Goal: Task Accomplishment & Management: Manage account settings

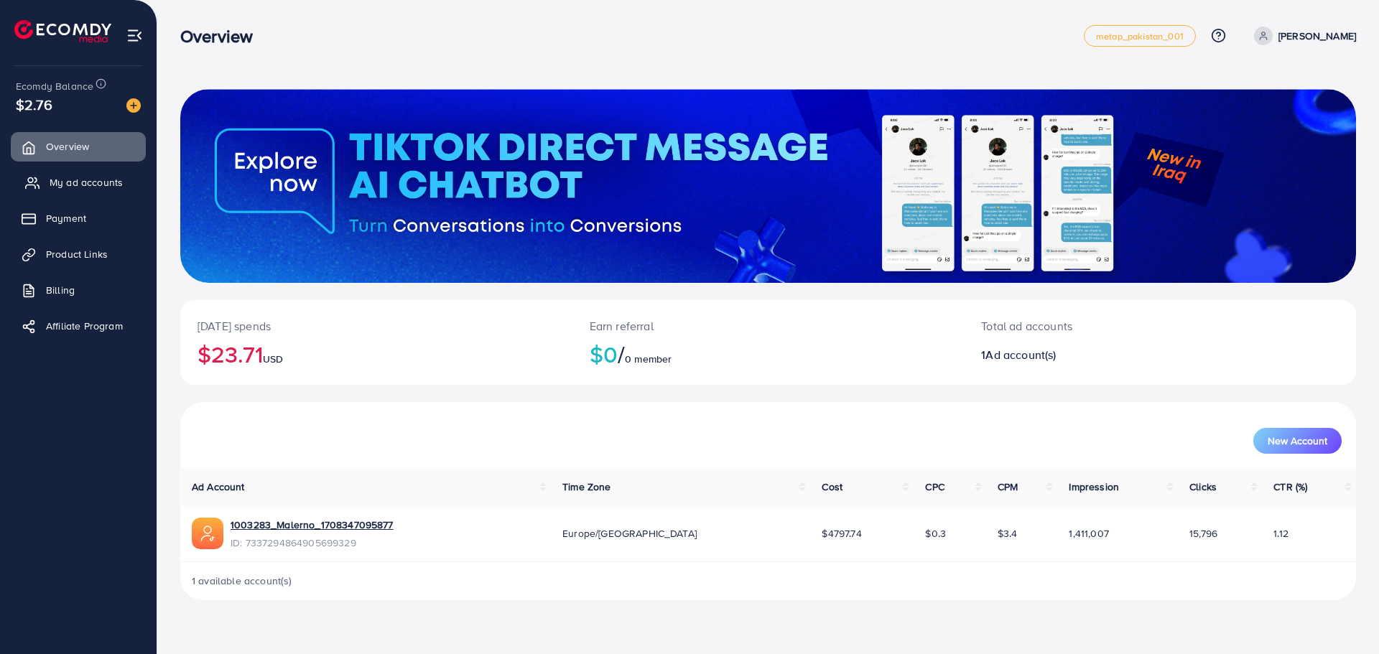
click at [98, 188] on span "My ad accounts" at bounding box center [86, 182] width 73 height 14
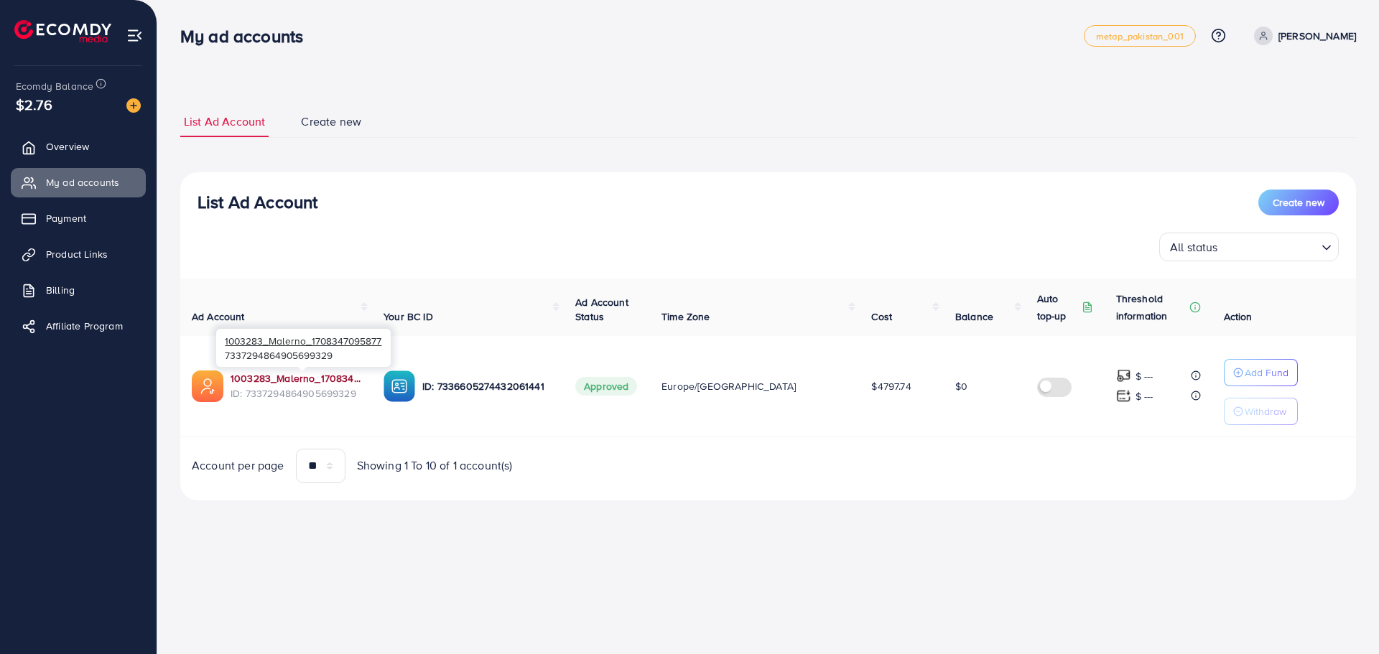
click at [286, 373] on link "1003283_Malerno_1708347095877" at bounding box center [296, 378] width 130 height 14
click at [343, 376] on link "1003283_Malerno_1708347095877" at bounding box center [296, 378] width 130 height 14
click at [319, 119] on span "Create new" at bounding box center [331, 121] width 60 height 17
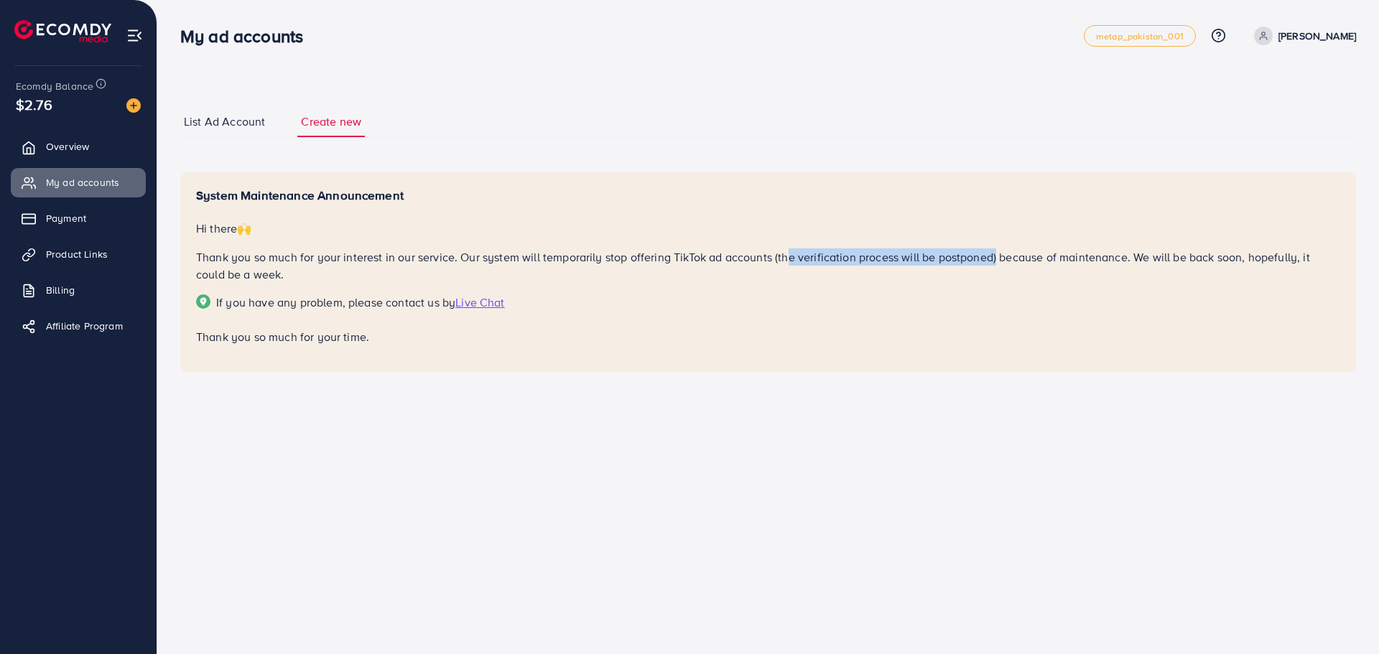
drag, startPoint x: 791, startPoint y: 256, endPoint x: 994, endPoint y: 258, distance: 203.3
click at [994, 258] on p "Thank you so much for your interest in our service. Our system will temporarily…" at bounding box center [768, 266] width 1144 height 34
click at [1048, 278] on p "Thank you so much for your interest in our service. Our system will temporarily…" at bounding box center [768, 266] width 1144 height 34
drag, startPoint x: 1083, startPoint y: 260, endPoint x: 1128, endPoint y: 265, distance: 44.8
click at [1105, 260] on p "Thank you so much for your interest in our service. Our system will temporarily…" at bounding box center [768, 266] width 1144 height 34
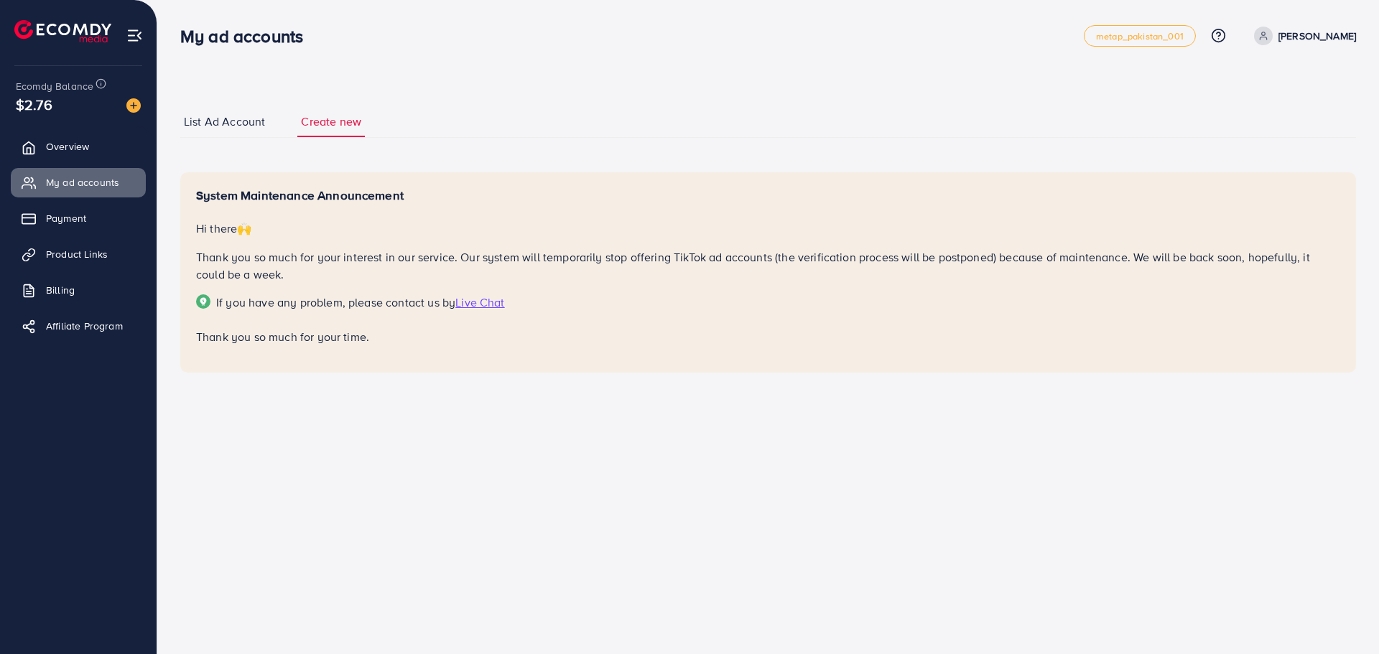
click at [1248, 288] on div "System Maintenance Announcement Hi there 🙌 Thank you so much for your interest …" at bounding box center [768, 267] width 1144 height 158
drag, startPoint x: 224, startPoint y: 274, endPoint x: 312, endPoint y: 271, distance: 87.7
click at [312, 271] on p "Thank you so much for your interest in our service. Our system will temporarily…" at bounding box center [768, 266] width 1144 height 34
drag, startPoint x: 485, startPoint y: 287, endPoint x: 386, endPoint y: 274, distance: 99.2
click at [484, 287] on div "System Maintenance Announcement Hi there 🙌 Thank you so much for your interest …" at bounding box center [768, 267] width 1144 height 158
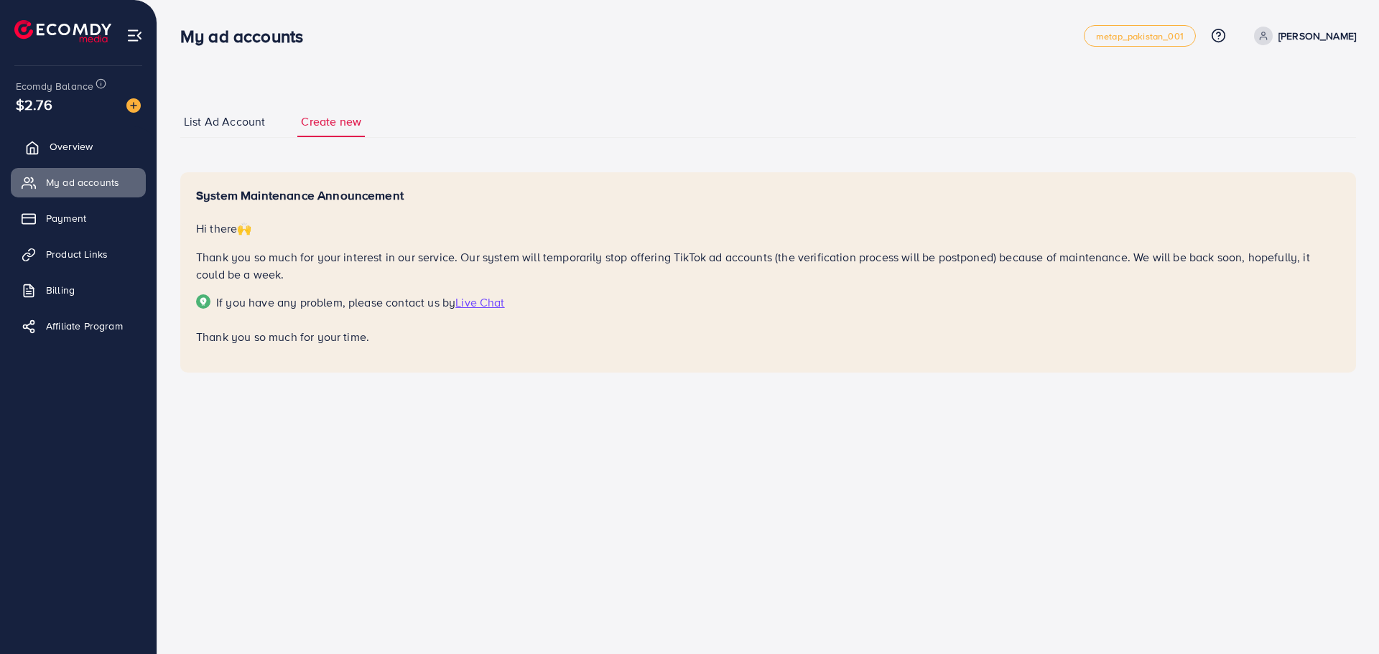
click at [83, 148] on span "Overview" at bounding box center [71, 146] width 43 height 14
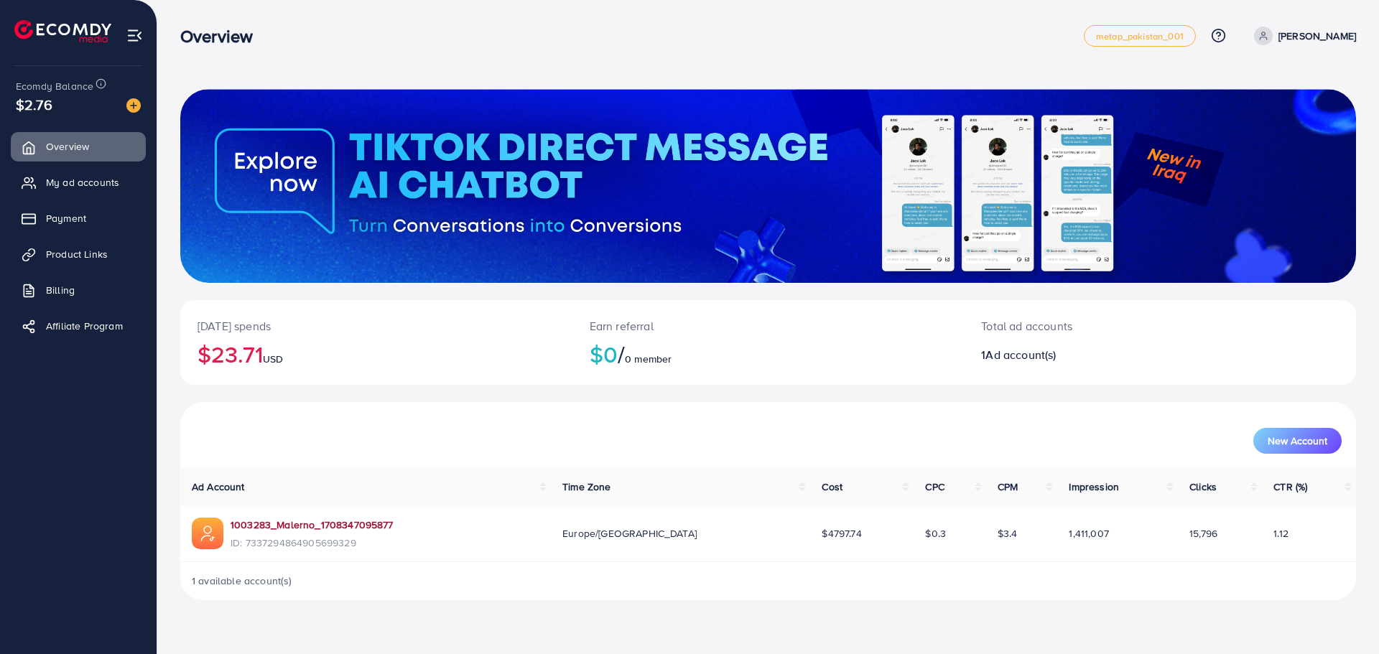
click at [329, 528] on link "1003283_Malerno_1708347095877" at bounding box center [312, 525] width 163 height 14
drag, startPoint x: 998, startPoint y: 343, endPoint x: 1013, endPoint y: 342, distance: 15.2
click at [1013, 342] on div "Total ad accounts 1 Ad account(s)" at bounding box center [1111, 342] width 294 height 85
click at [1295, 445] on span "New Account" at bounding box center [1298, 441] width 60 height 10
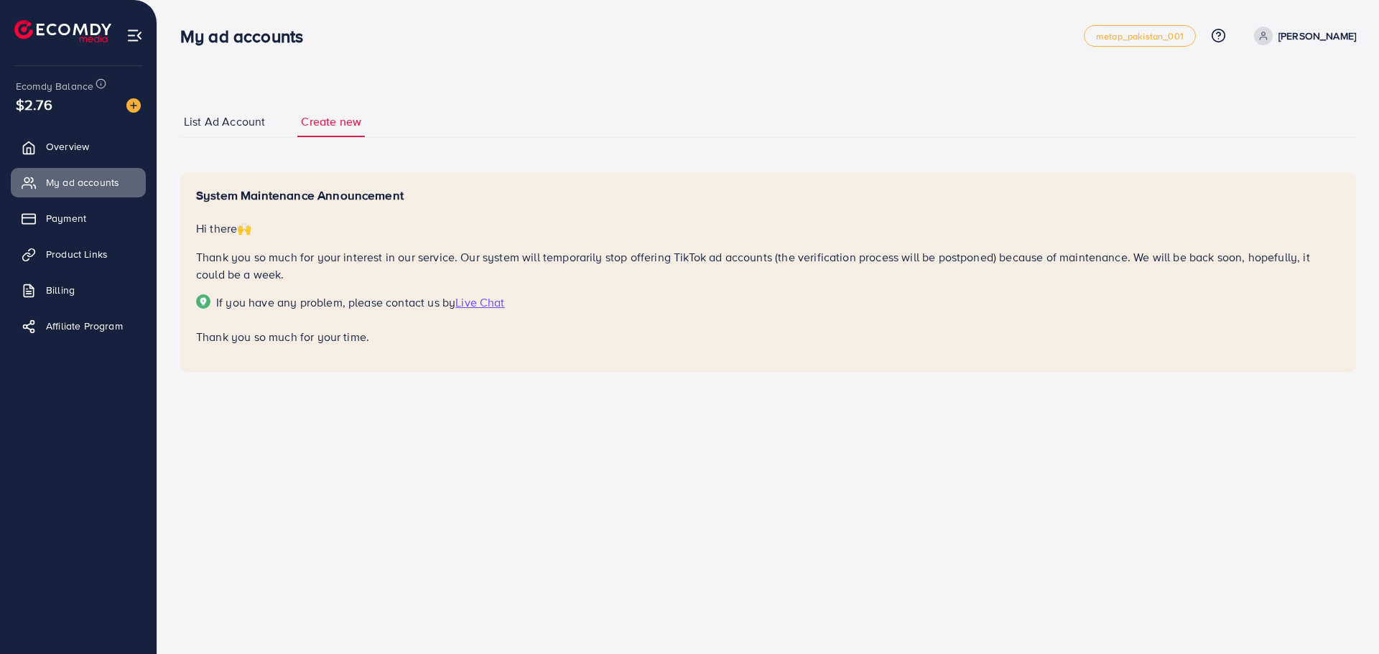
click at [478, 300] on span "Live Chat" at bounding box center [479, 302] width 49 height 16
click at [98, 179] on span "My ad accounts" at bounding box center [86, 182] width 73 height 14
click at [249, 119] on span "List Ad Account" at bounding box center [224, 121] width 81 height 17
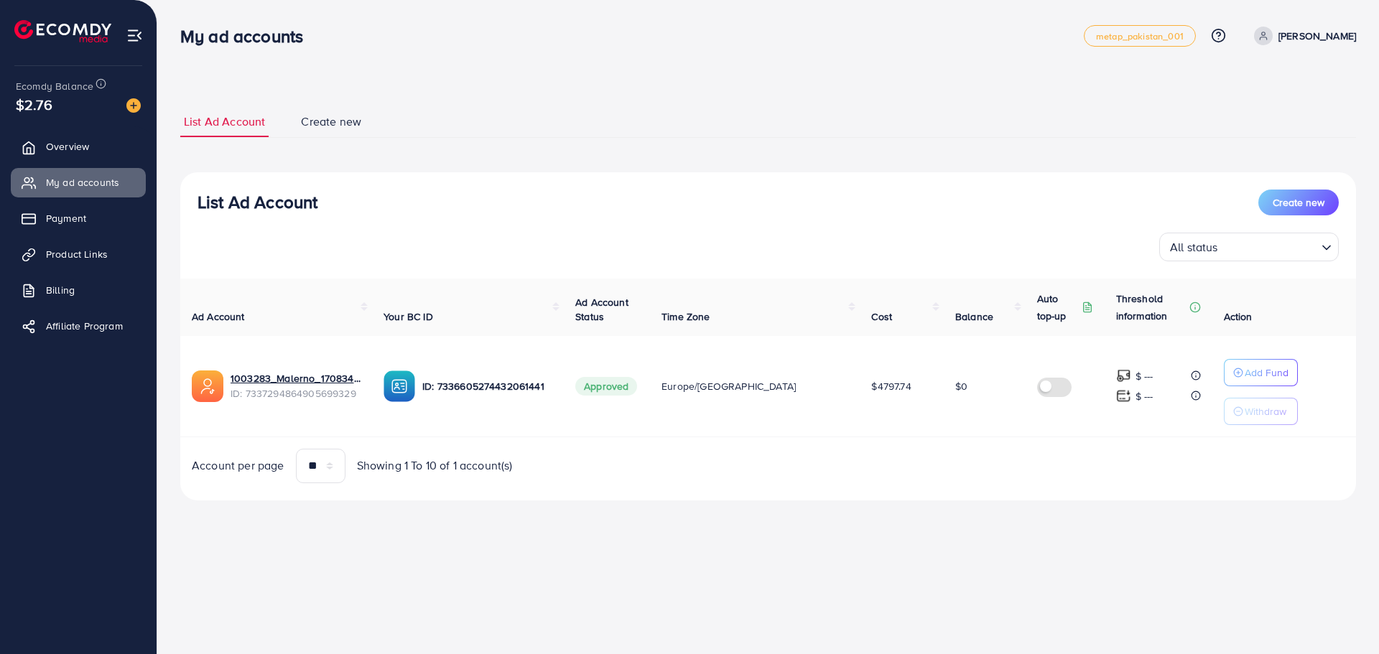
click at [330, 126] on span "Create new" at bounding box center [331, 121] width 60 height 17
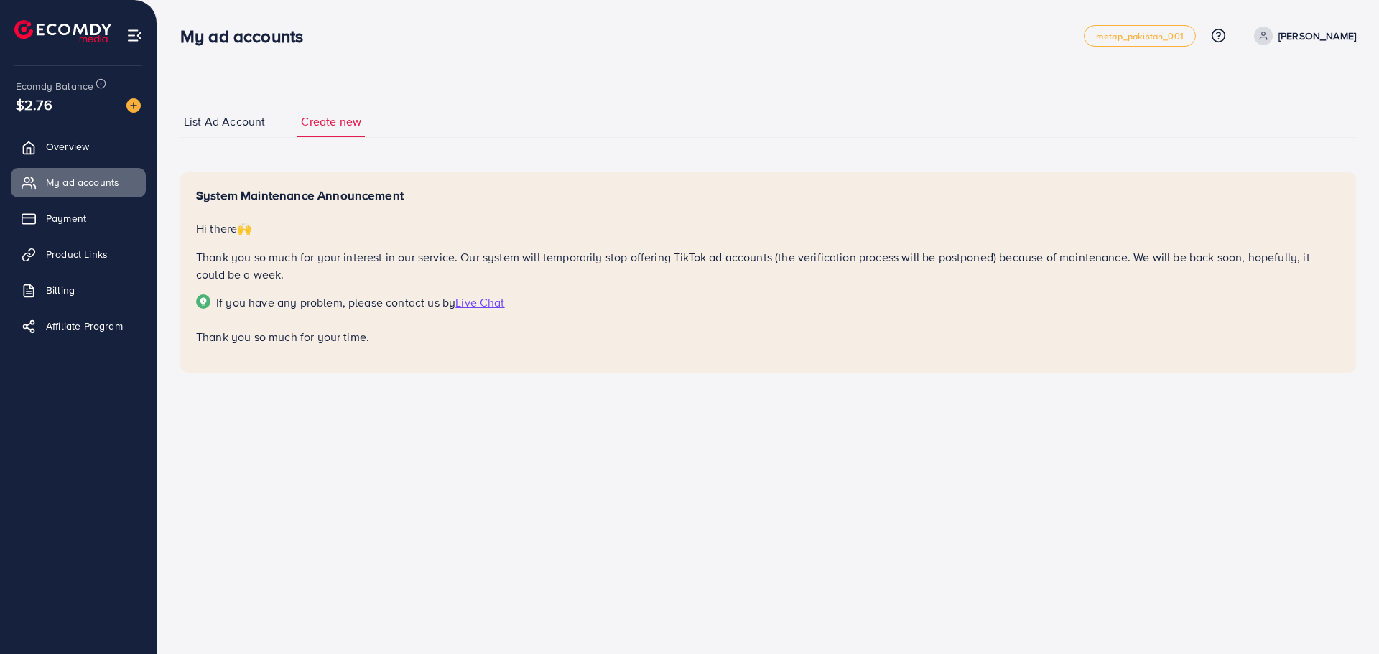
click at [249, 126] on span "List Ad Account" at bounding box center [224, 121] width 81 height 17
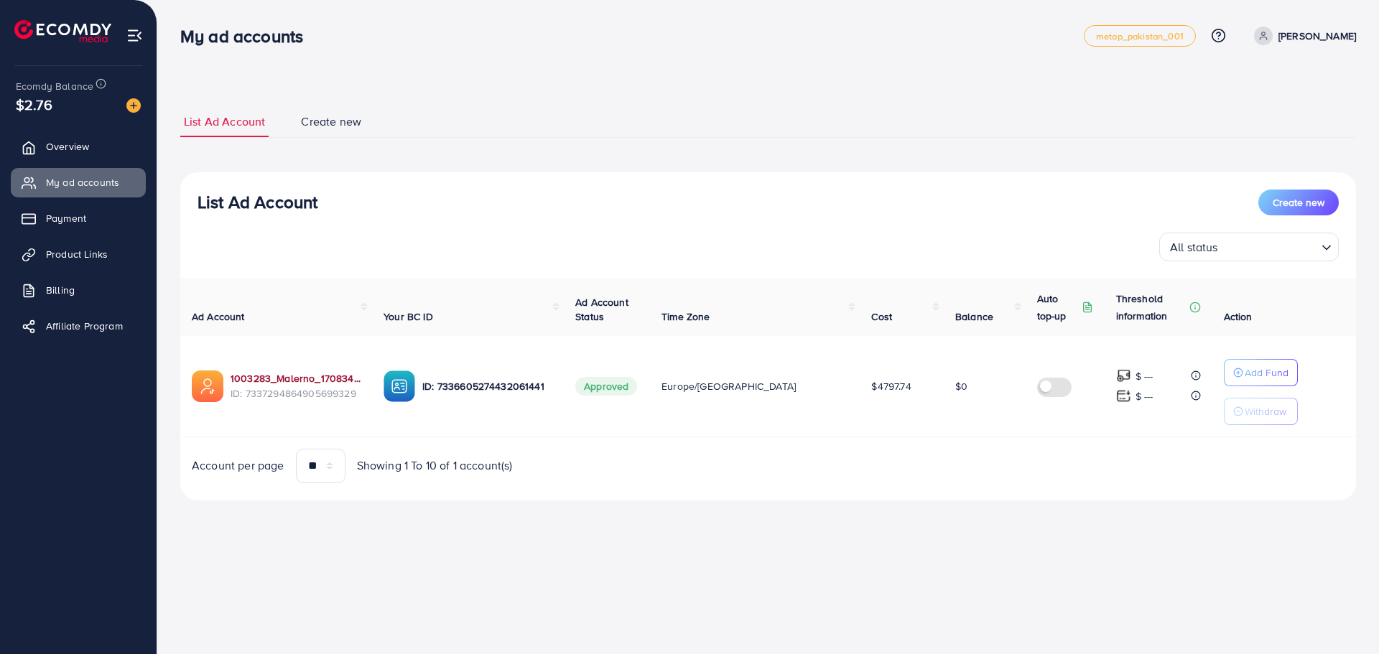
click at [310, 376] on link "1003283_Malerno_1708347095877" at bounding box center [296, 378] width 130 height 14
drag, startPoint x: 358, startPoint y: 397, endPoint x: 248, endPoint y: 399, distance: 110.6
click at [248, 399] on span "ID: 7337294864905699329" at bounding box center [296, 393] width 130 height 14
copy span "7337294864905699329"
click at [320, 381] on link "1003283_Malerno_1708347095877" at bounding box center [296, 378] width 130 height 14
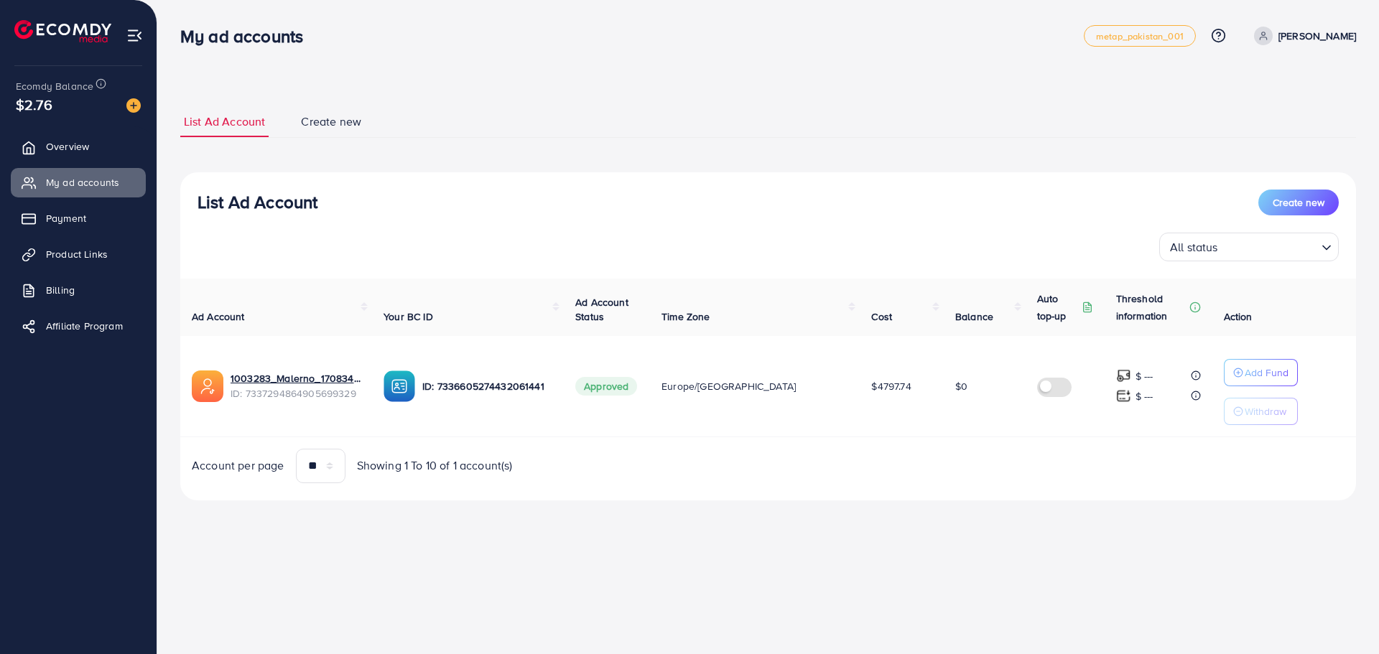
click at [224, 312] on span "Ad Account" at bounding box center [218, 317] width 53 height 14
click at [1309, 207] on span "Create new" at bounding box center [1299, 202] width 52 height 14
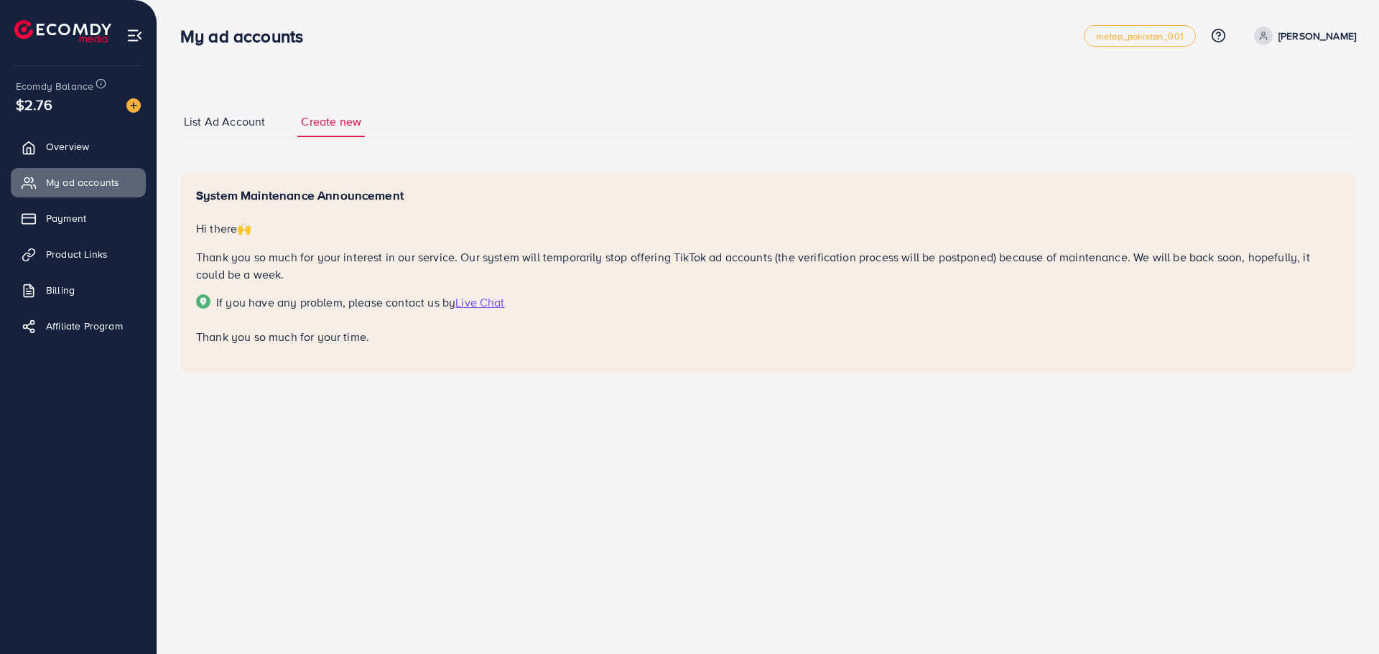
click at [274, 120] on li "List Ad Account" at bounding box center [238, 121] width 117 height 31
click at [262, 120] on span "List Ad Account" at bounding box center [224, 121] width 81 height 17
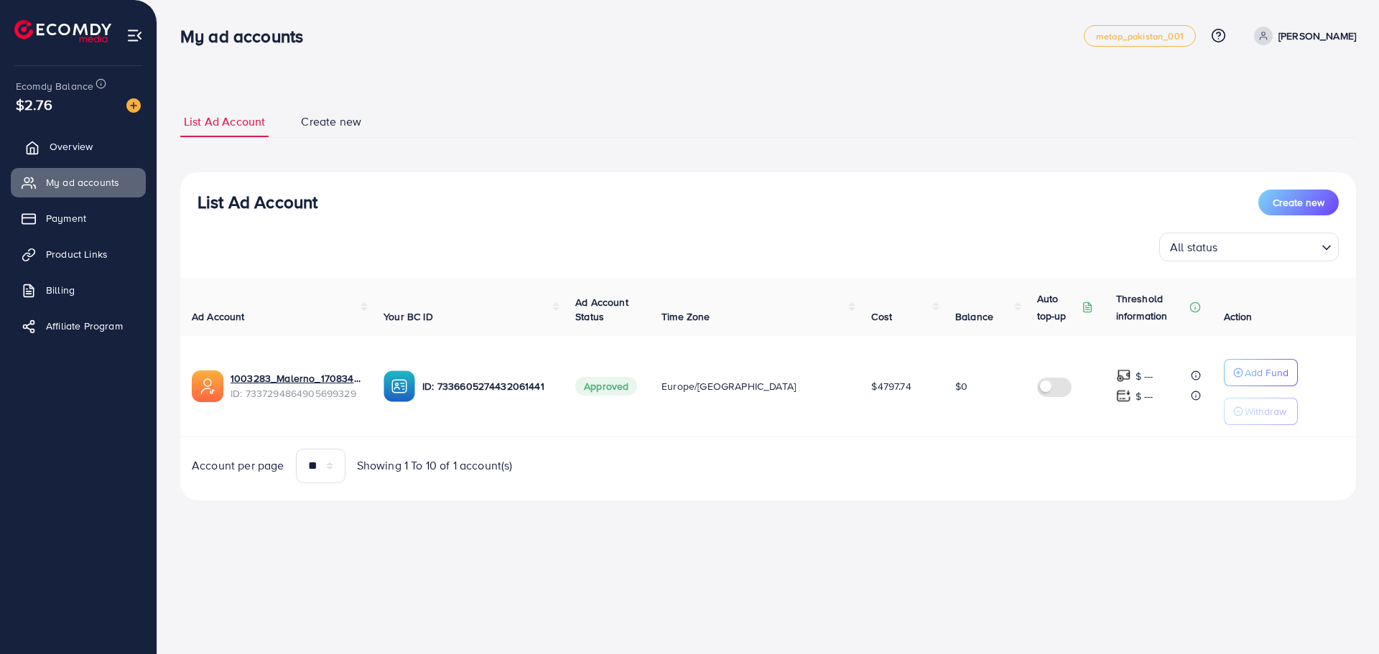
click at [67, 147] on span "Overview" at bounding box center [71, 146] width 43 height 14
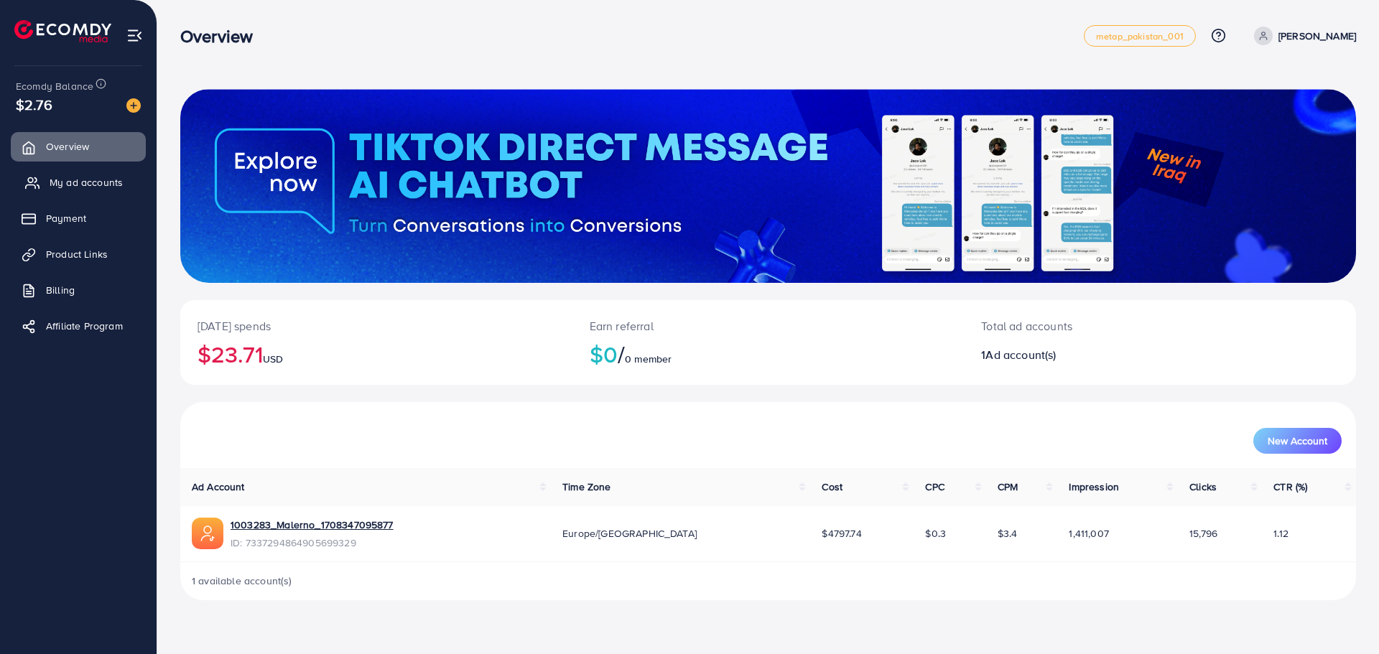
click at [119, 180] on span "My ad accounts" at bounding box center [86, 182] width 73 height 14
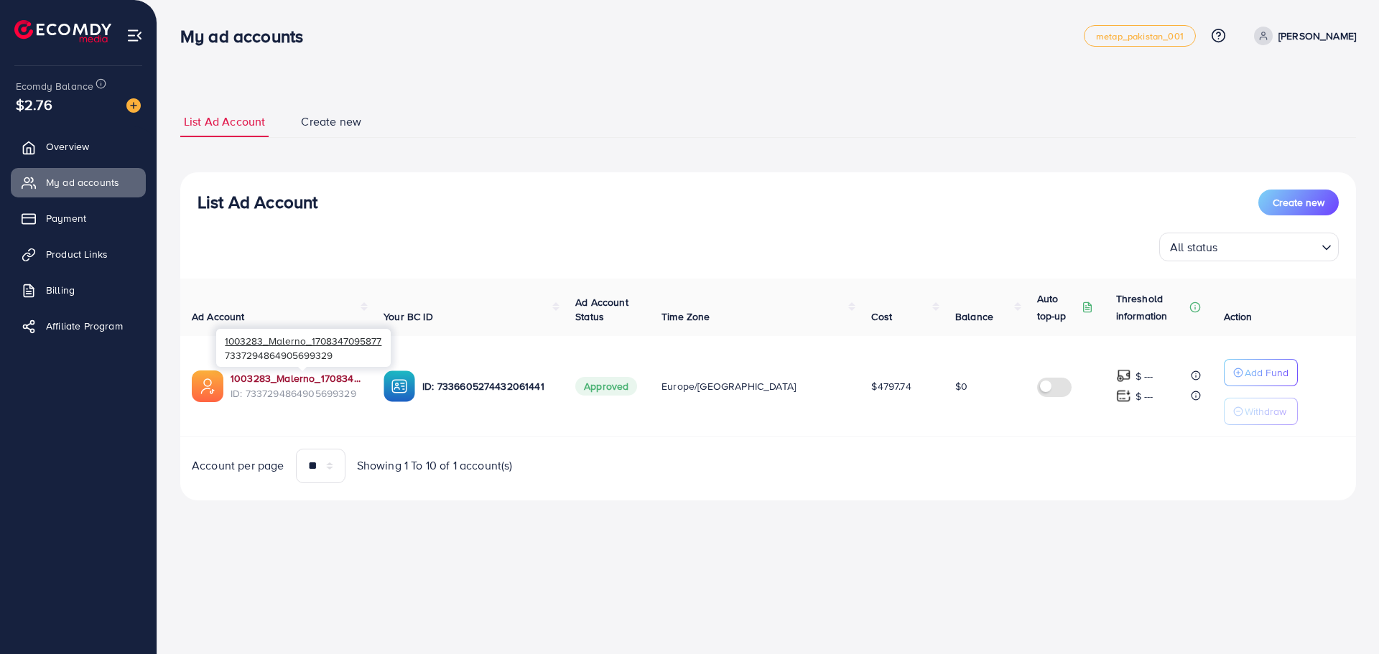
click at [292, 378] on link "1003283_Malerno_1708347095877" at bounding box center [296, 378] width 130 height 14
click at [312, 124] on span "Create new" at bounding box center [331, 121] width 60 height 17
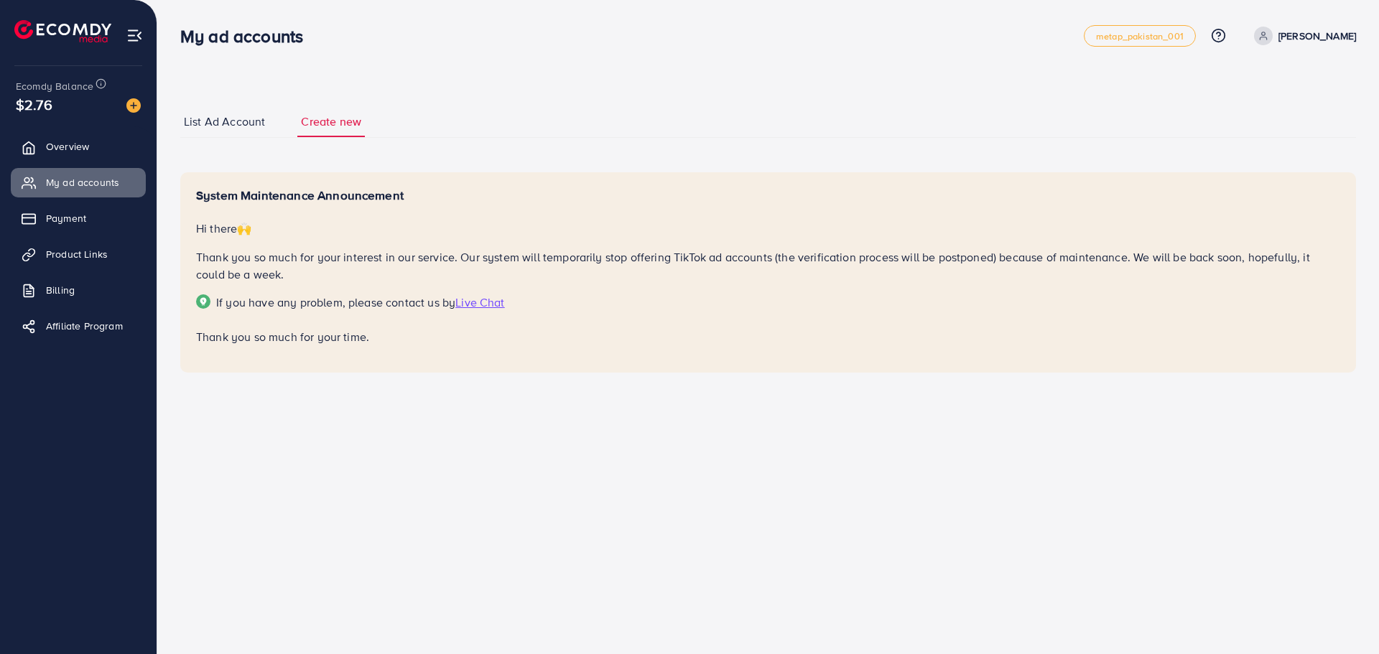
click at [480, 303] on span "Live Chat" at bounding box center [479, 302] width 49 height 16
click at [136, 30] on img at bounding box center [134, 35] width 17 height 17
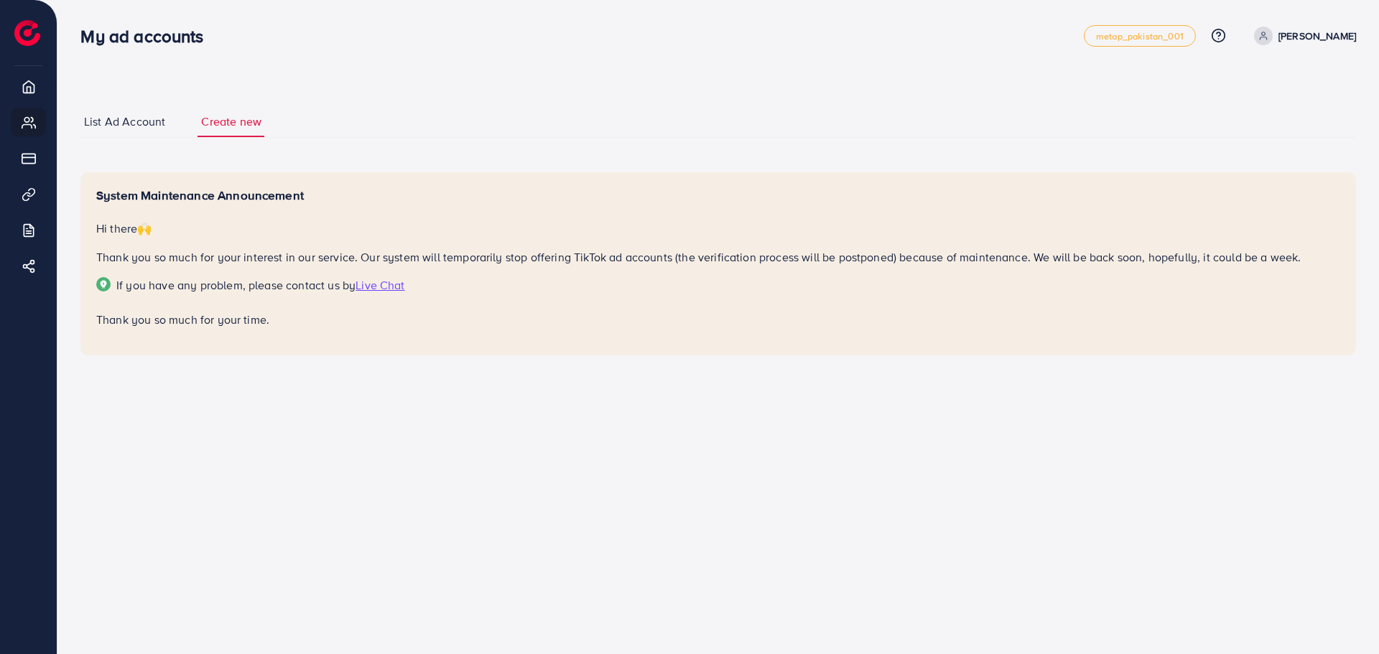
click at [1292, 42] on p "[PERSON_NAME]" at bounding box center [1317, 35] width 78 height 17
click at [1292, 83] on link "Profile" at bounding box center [1287, 86] width 136 height 32
select select "**********"
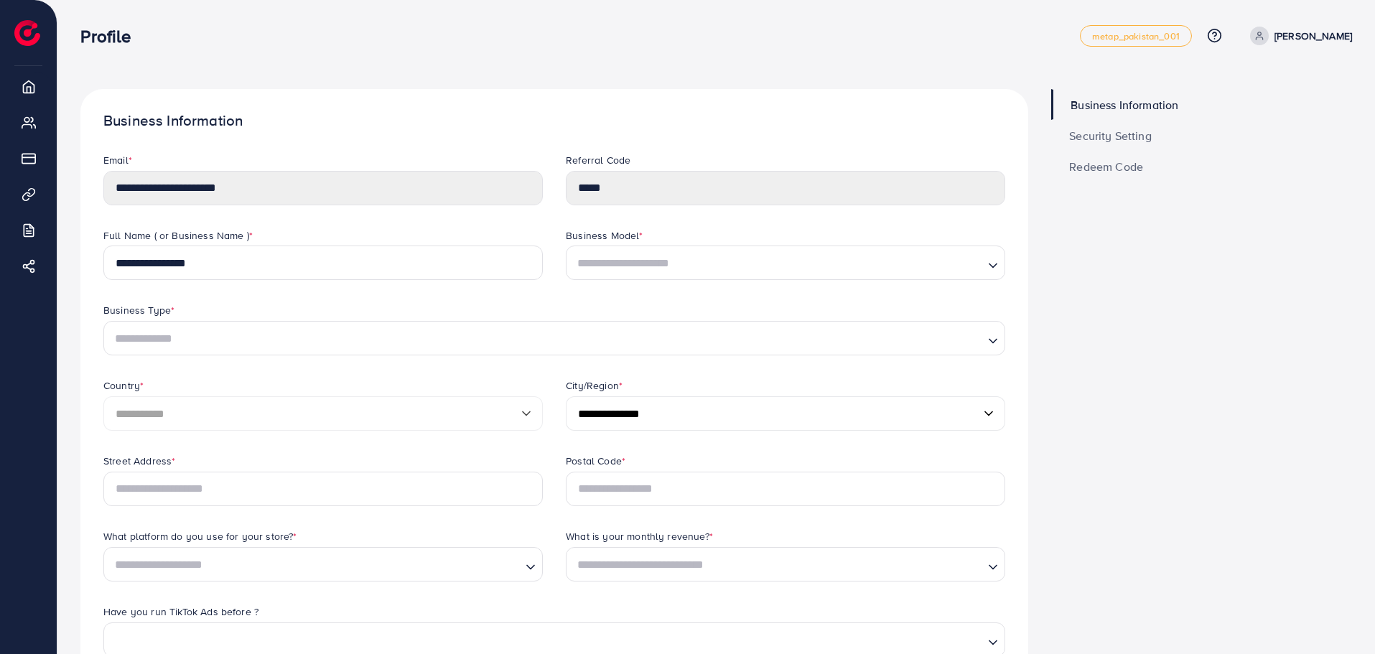
click at [93, 187] on div "**********" at bounding box center [323, 190] width 463 height 75
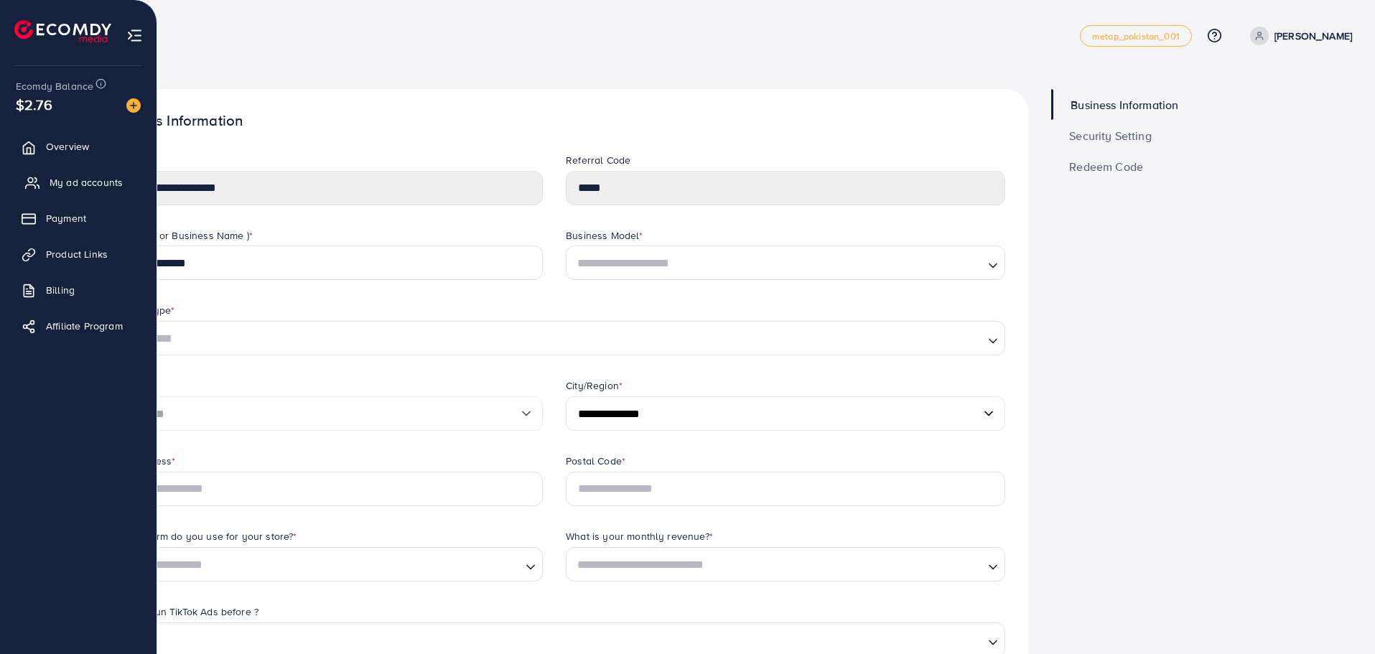
click at [81, 188] on span "My ad accounts" at bounding box center [86, 182] width 73 height 14
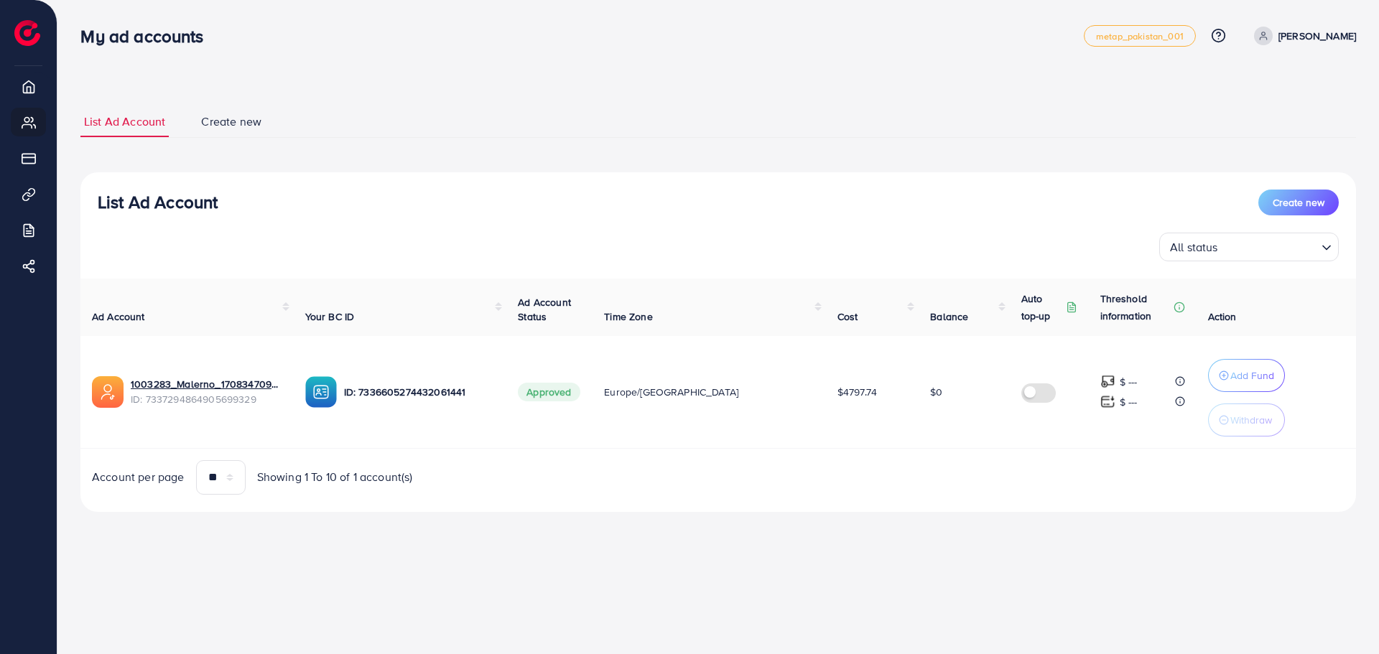
click at [248, 123] on span "Create new" at bounding box center [231, 121] width 60 height 17
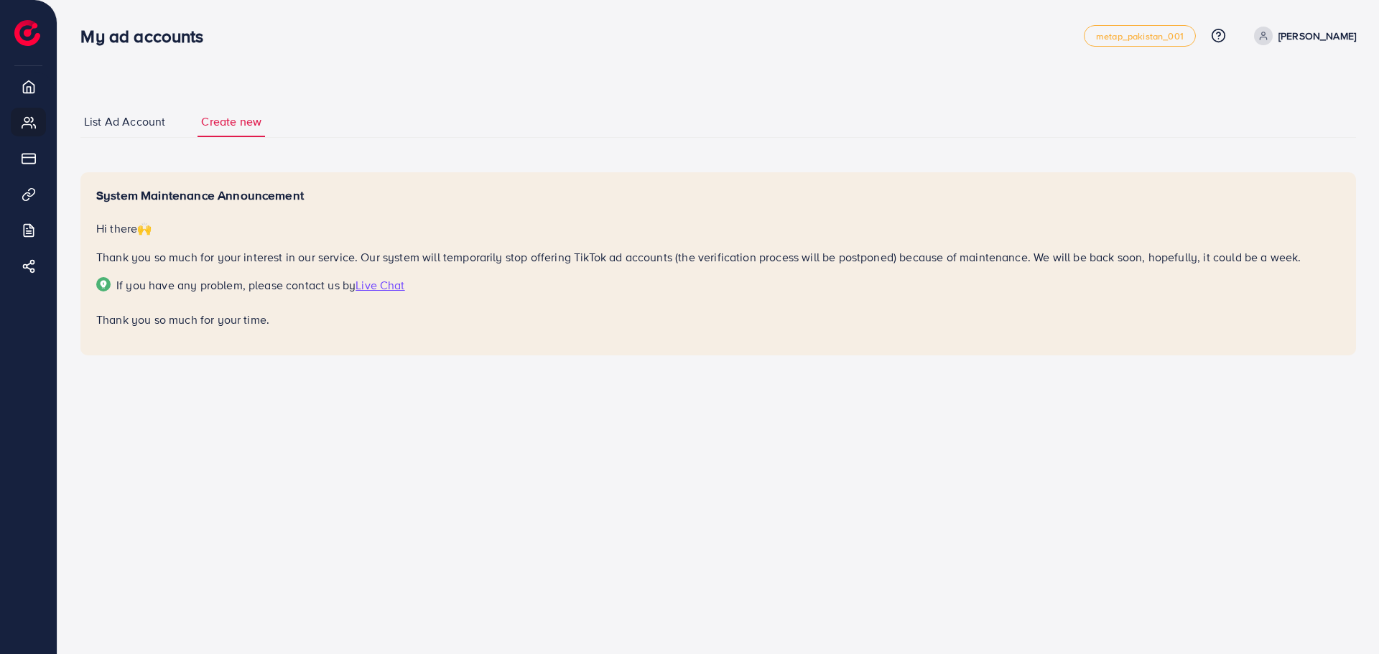
click at [154, 121] on span "List Ad Account" at bounding box center [124, 121] width 81 height 17
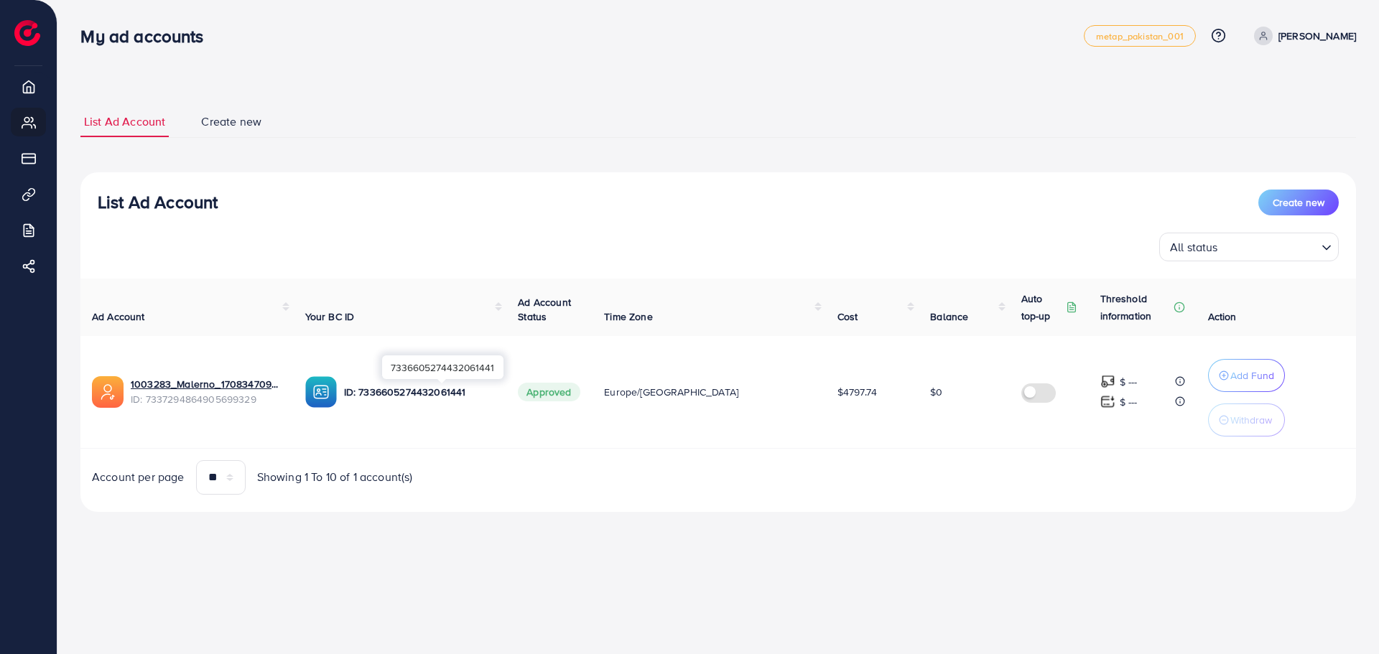
click at [388, 389] on p "ID: 7336605274432061441" at bounding box center [420, 392] width 152 height 17
click at [157, 379] on link "1003283_Malerno_1708347095877" at bounding box center [207, 384] width 152 height 14
click at [1287, 248] on input "Search for option" at bounding box center [1268, 247] width 93 height 22
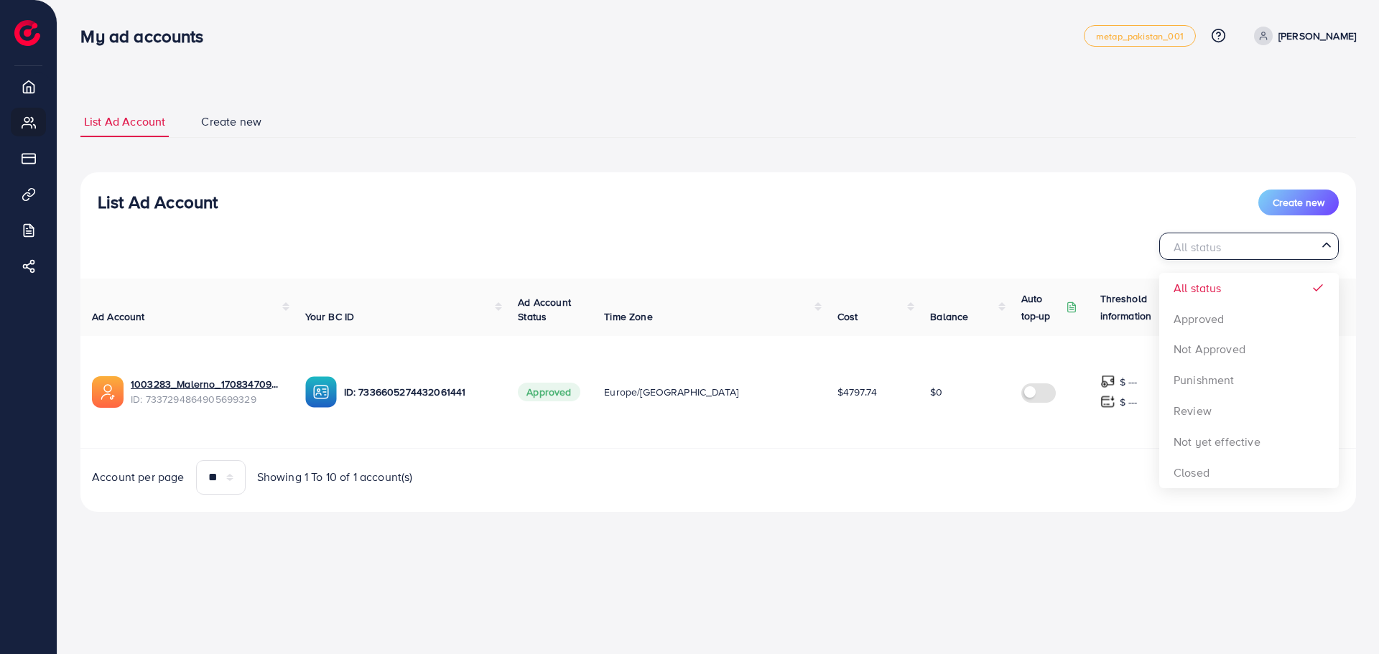
drag, startPoint x: 1215, startPoint y: 234, endPoint x: 1197, endPoint y: 237, distance: 18.2
click at [1217, 234] on div "All status" at bounding box center [1240, 244] width 153 height 23
click at [1313, 203] on span "Create new" at bounding box center [1299, 202] width 52 height 14
